Goal: Find specific page/section: Find specific page/section

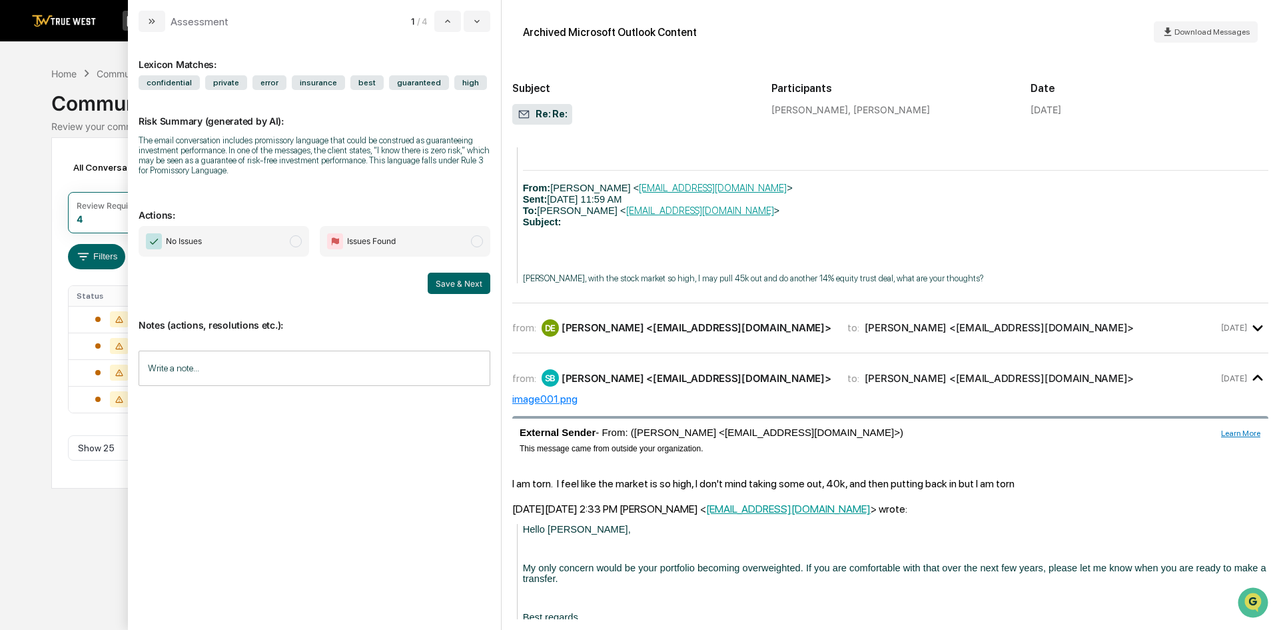
scroll to position [1932, 0]
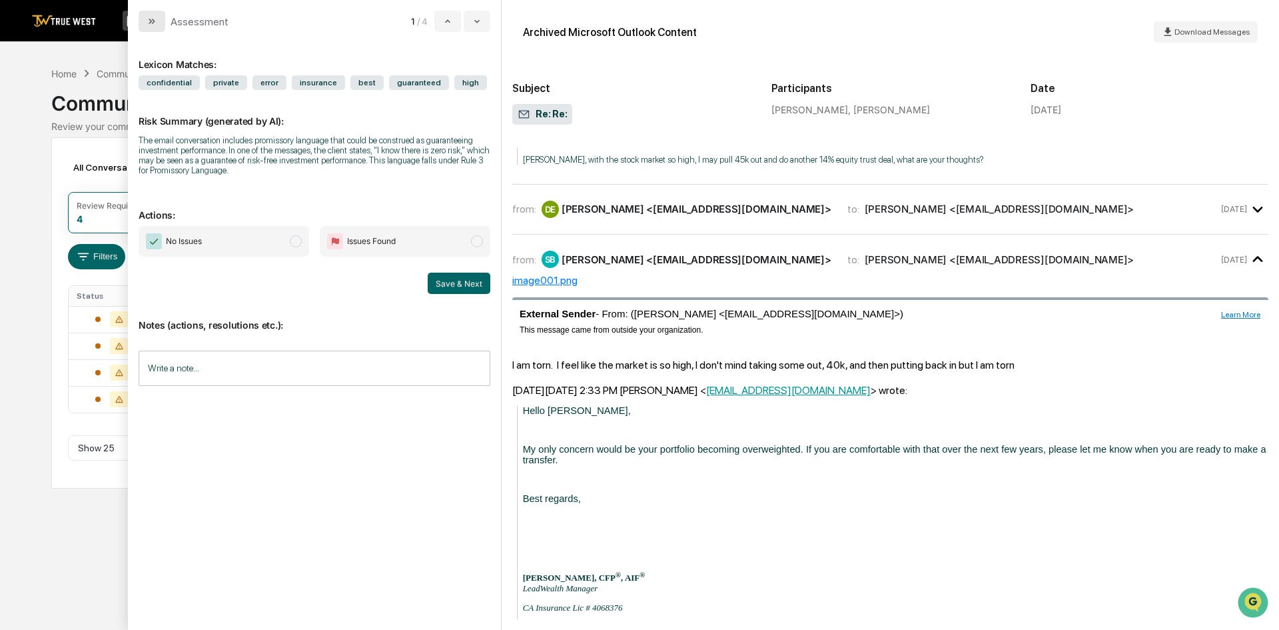
click at [148, 21] on icon "modal" at bounding box center [152, 21] width 11 height 11
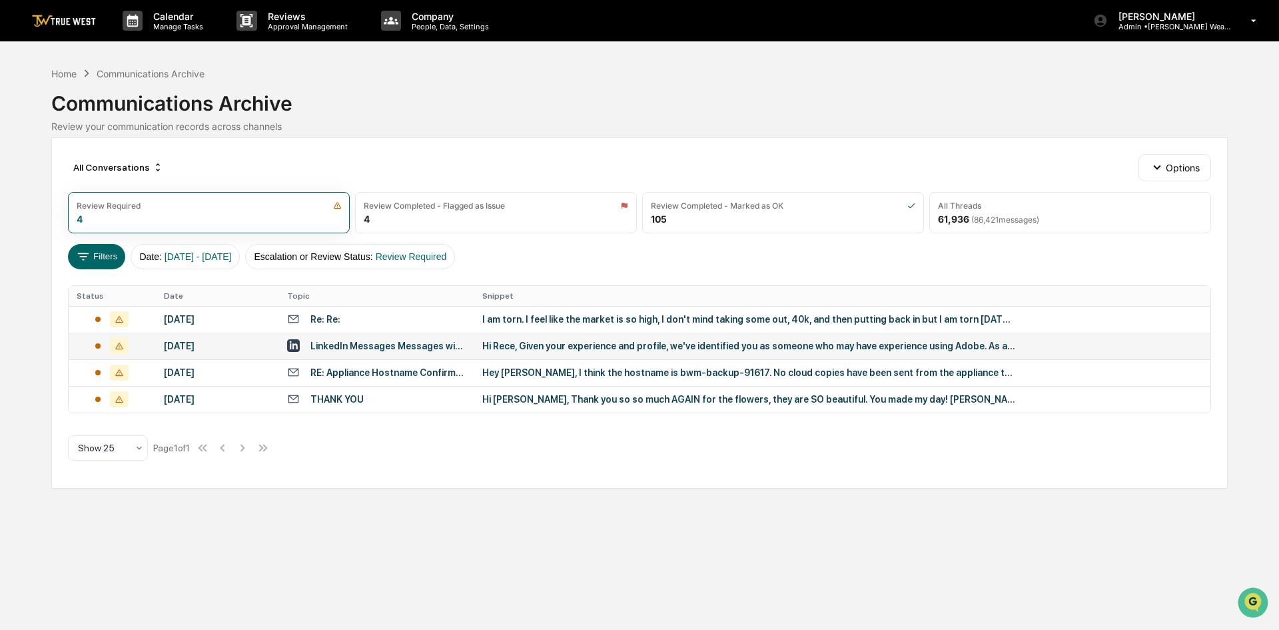
click at [121, 344] on icon at bounding box center [119, 345] width 7 height 7
click at [27, 140] on div "Calendar Manage Tasks Reviews Approval Management Company People, Data, Setting…" at bounding box center [639, 315] width 1279 height 630
click at [119, 376] on icon at bounding box center [119, 372] width 7 height 7
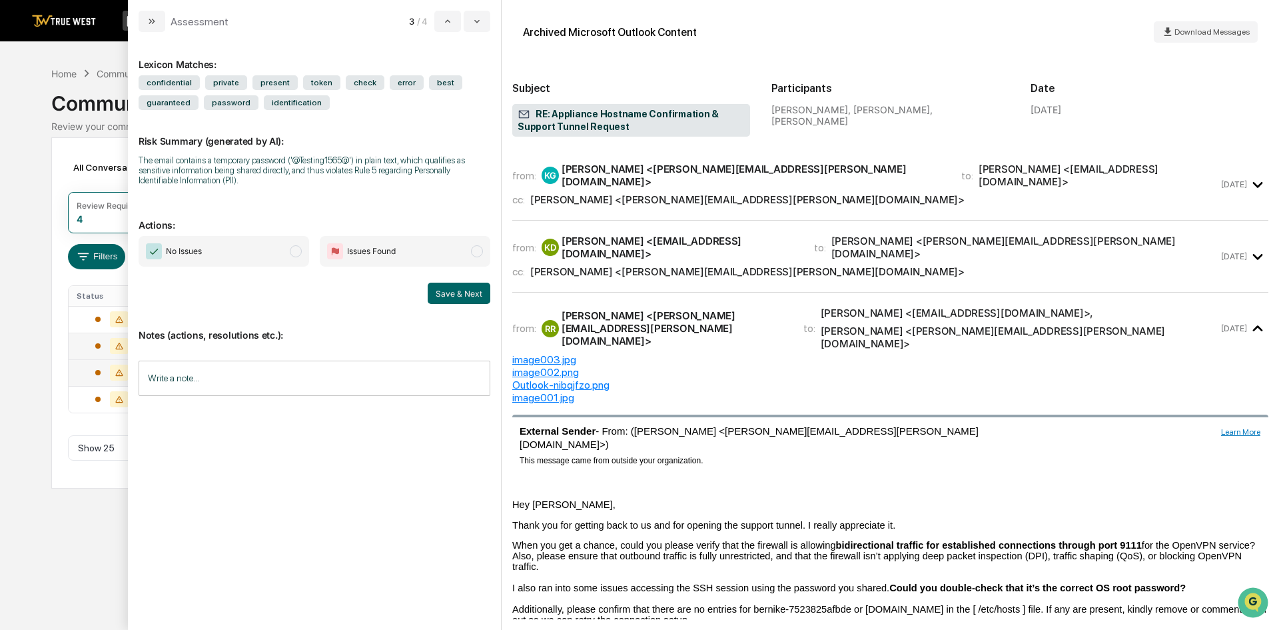
click at [38, 386] on div "Calendar Manage Tasks Reviews Approval Management Company People, Data, Setting…" at bounding box center [639, 315] width 1279 height 630
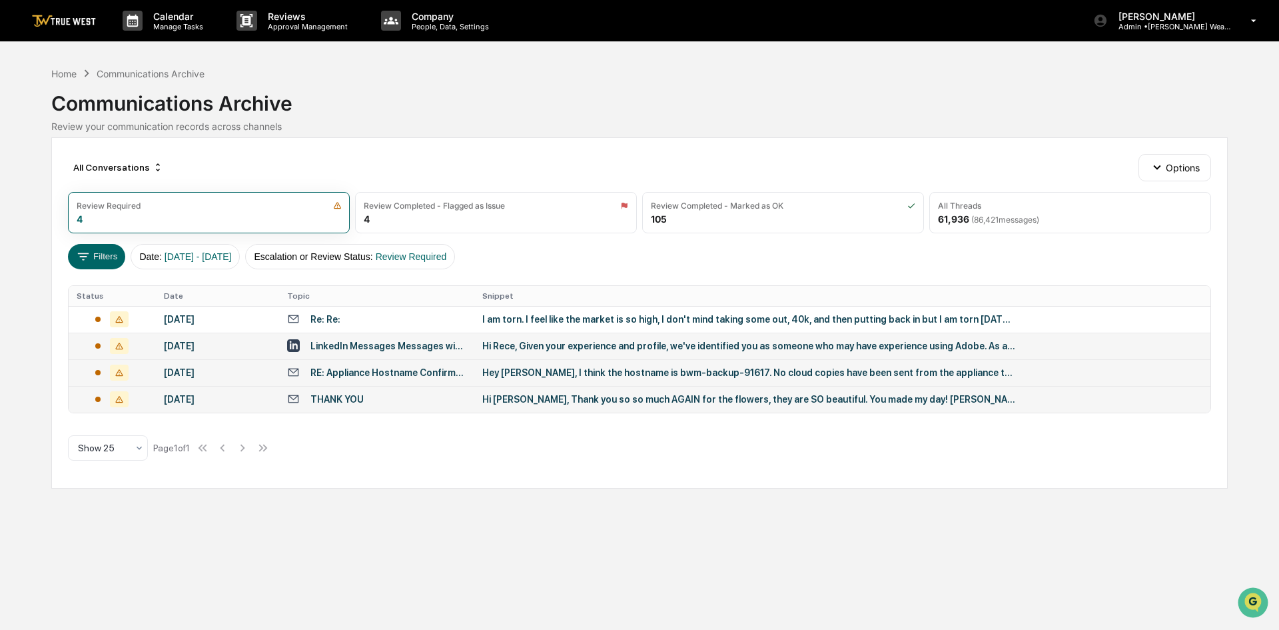
click at [120, 407] on td at bounding box center [112, 399] width 87 height 27
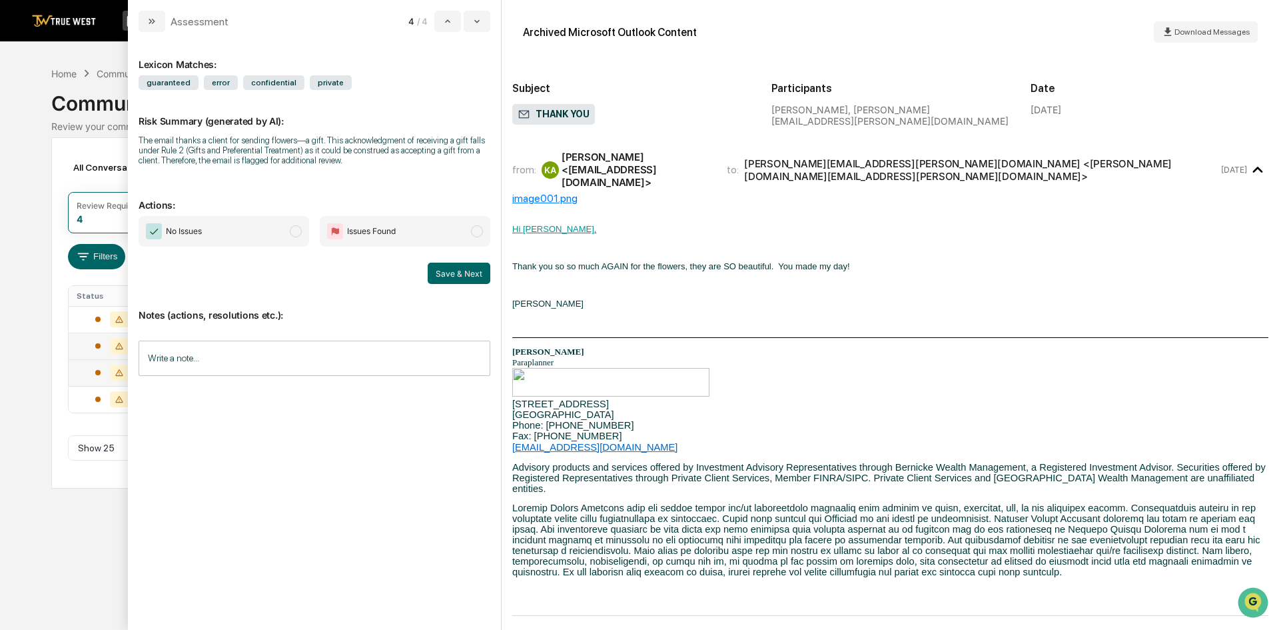
click at [65, 545] on div "Calendar Manage Tasks Reviews Approval Management Company People, Data, Setting…" at bounding box center [639, 315] width 1279 height 630
